Goal: Task Accomplishment & Management: Manage account settings

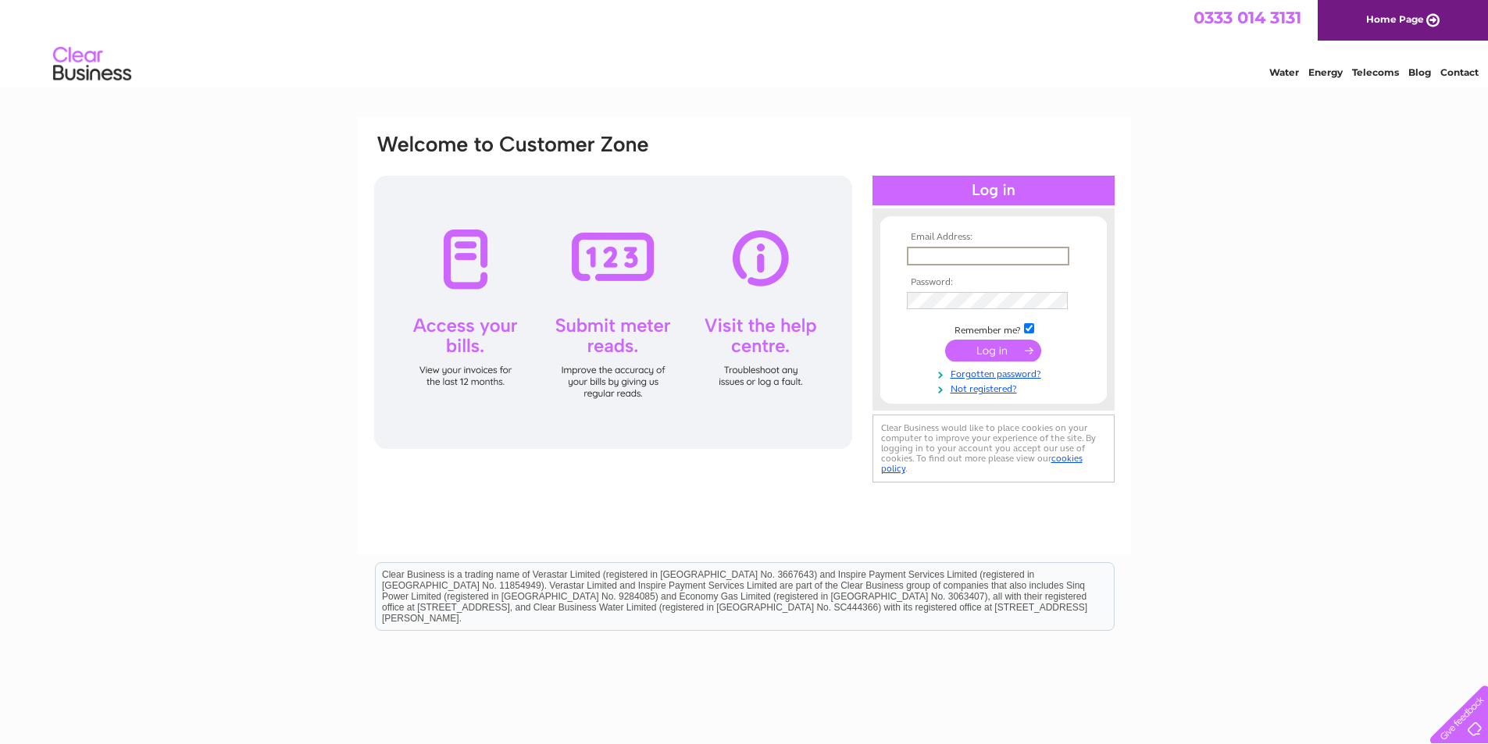
click at [967, 258] on input "text" at bounding box center [988, 256] width 162 height 19
type input "[EMAIL_ADDRESS][DOMAIN_NAME]"
click at [945, 340] on input "submit" at bounding box center [993, 351] width 96 height 22
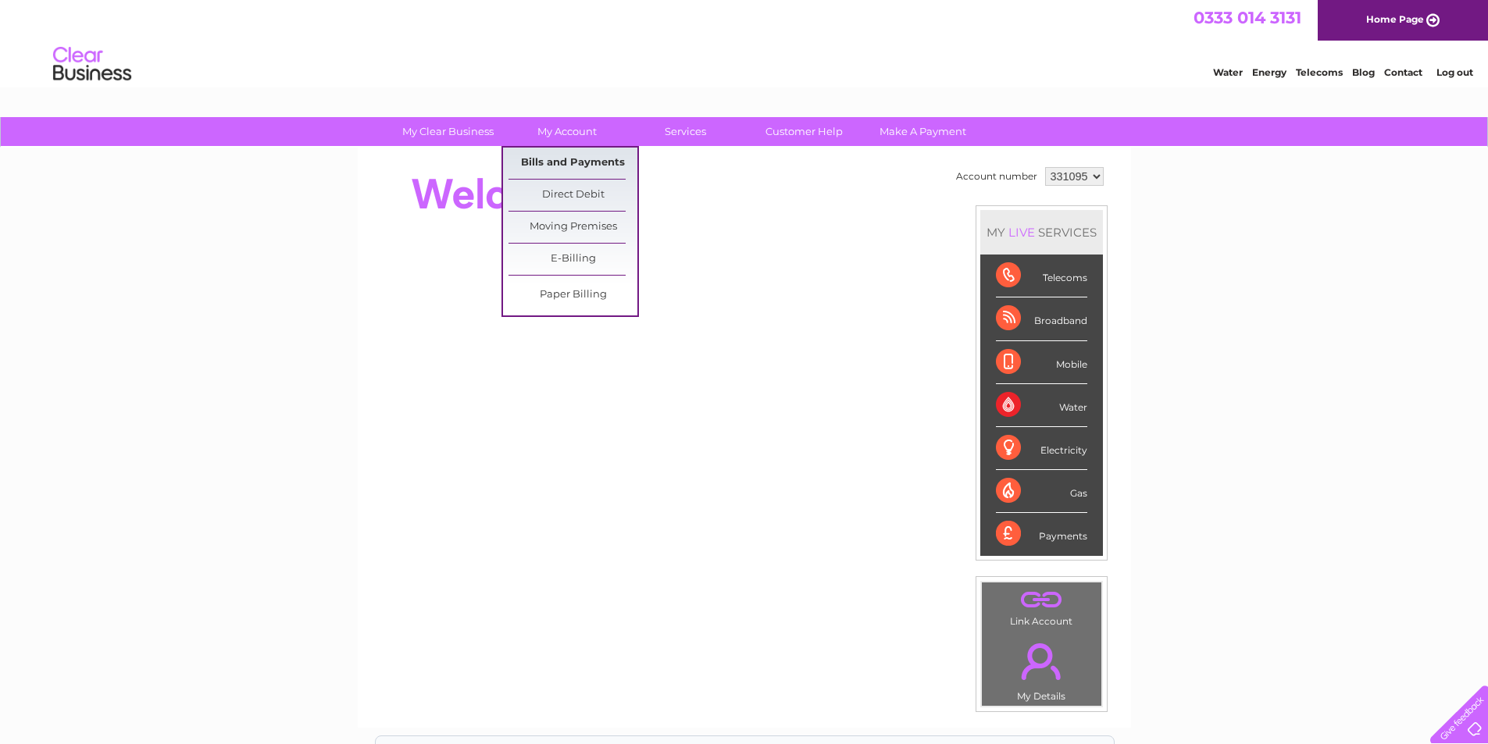
click at [563, 162] on link "Bills and Payments" at bounding box center [572, 163] width 129 height 31
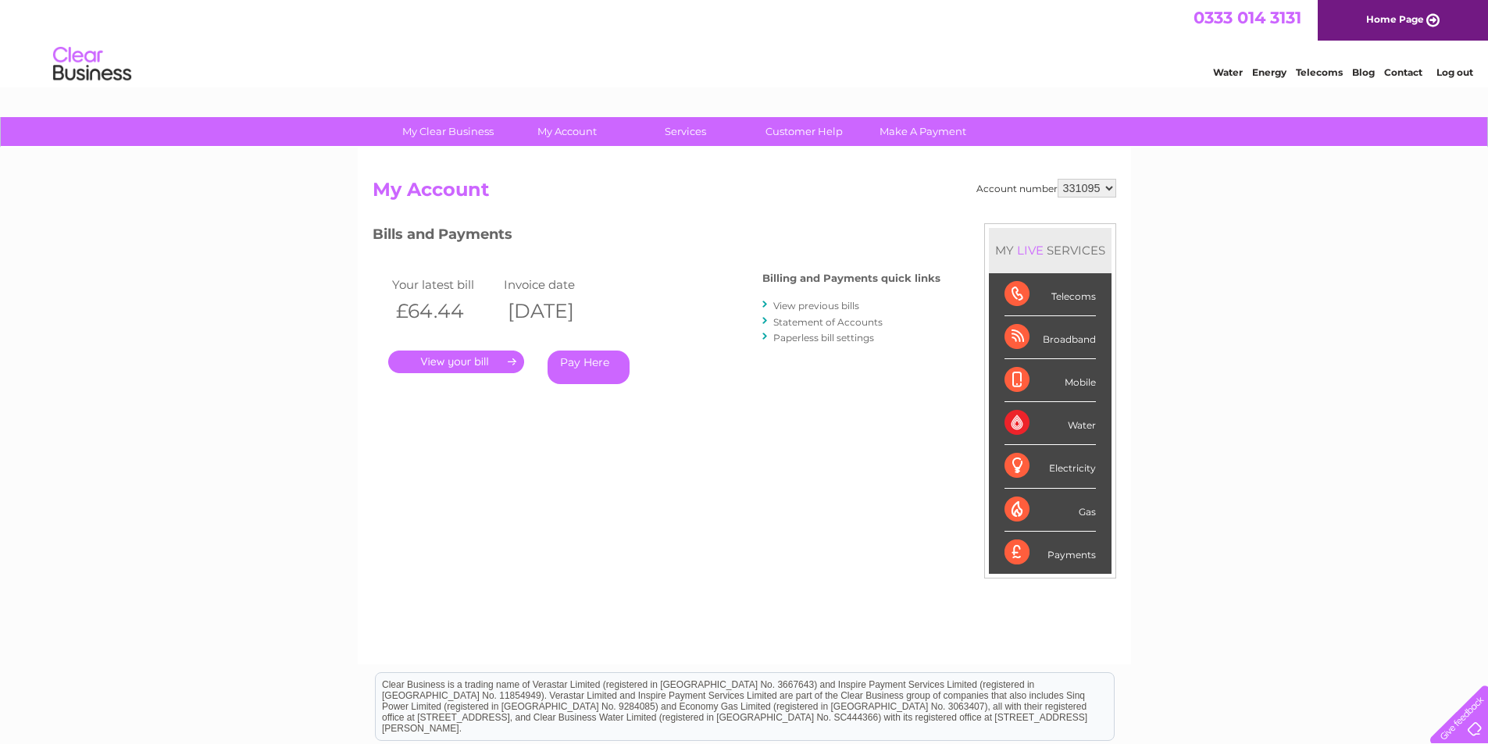
click at [458, 360] on link "." at bounding box center [456, 362] width 136 height 23
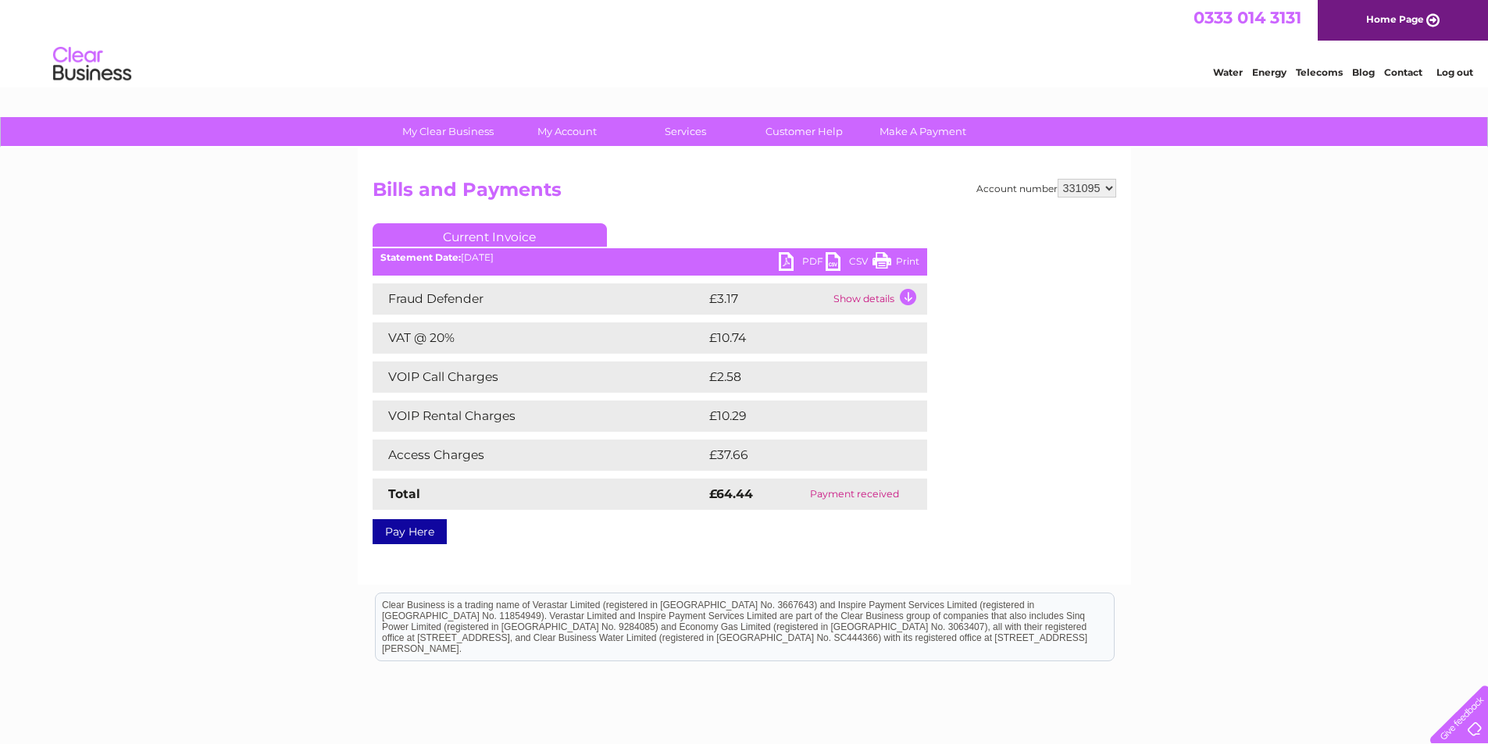
click at [783, 256] on link "PDF" at bounding box center [802, 263] width 47 height 23
click at [1452, 72] on link "Log out" at bounding box center [1454, 72] width 37 height 12
